Goal: Transaction & Acquisition: Purchase product/service

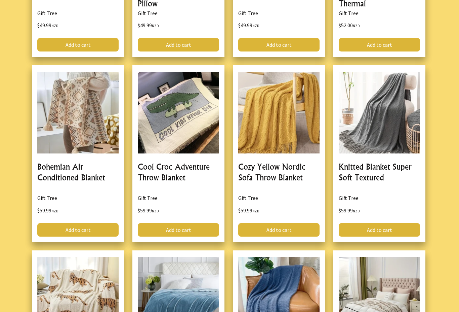
scroll to position [1715, 0]
click at [63, 185] on link at bounding box center [78, 153] width 92 height 177
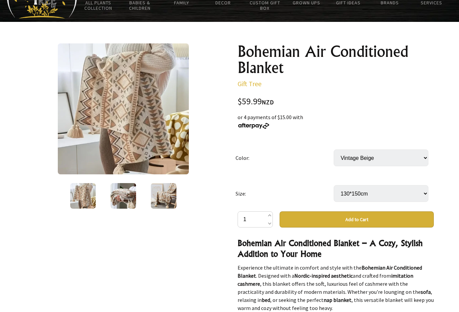
scroll to position [41, 0]
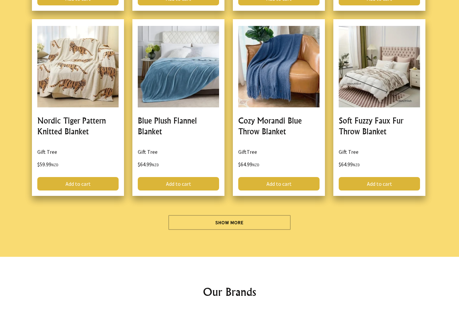
scroll to position [1946, 0]
click at [238, 222] on link "Show More" at bounding box center [230, 222] width 123 height 15
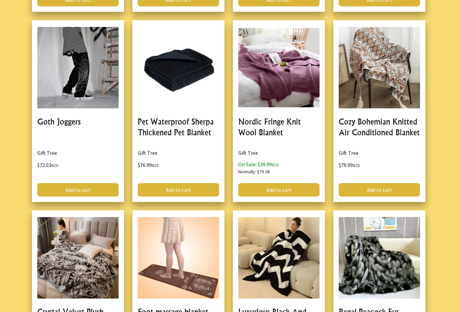
scroll to position [2499, 0]
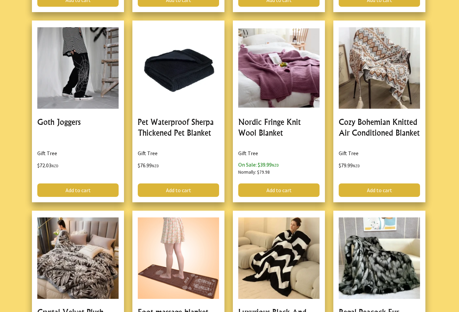
click at [385, 131] on link at bounding box center [380, 112] width 92 height 182
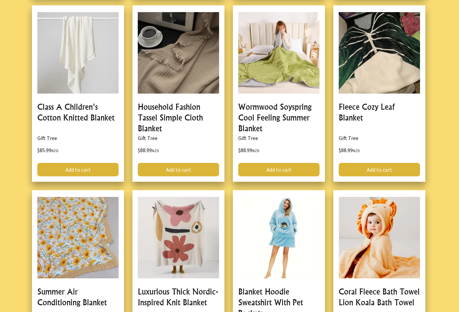
scroll to position [3095, 0]
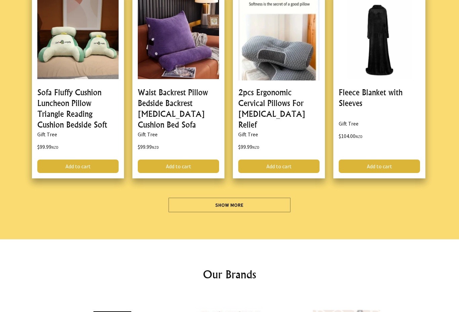
scroll to position [3850, 0]
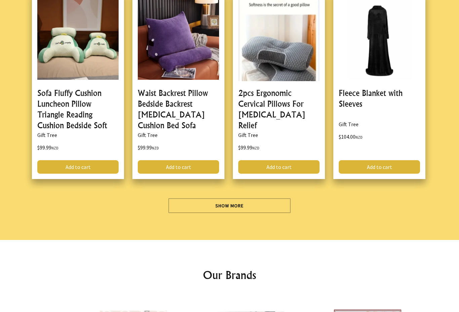
click at [232, 202] on link "Show More" at bounding box center [230, 205] width 123 height 15
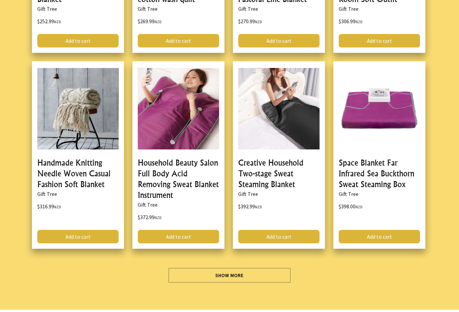
scroll to position [5824, 0]
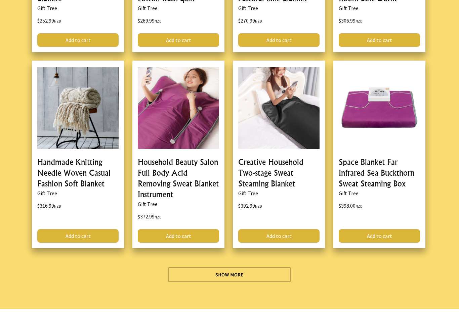
click at [230, 267] on link "Show More" at bounding box center [230, 274] width 123 height 15
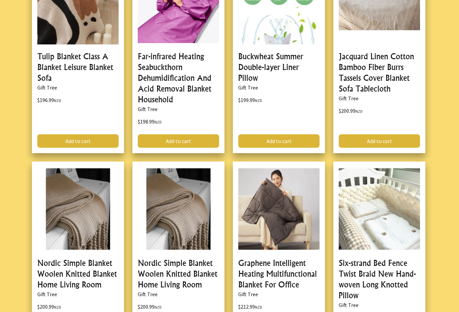
scroll to position [5341, 0]
